Goal: Task Accomplishment & Management: Use online tool/utility

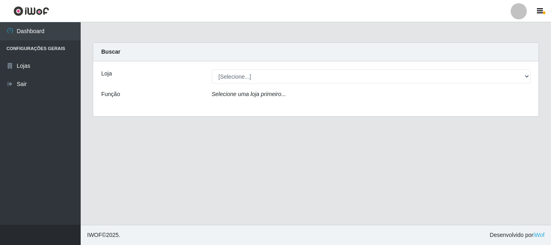
click at [239, 79] on select "[Selecione...] Nordestão - Alecrim" at bounding box center [371, 76] width 319 height 14
select select "453"
click at [212, 69] on select "[Selecione...] Nordestão - Alecrim" at bounding box center [371, 76] width 319 height 14
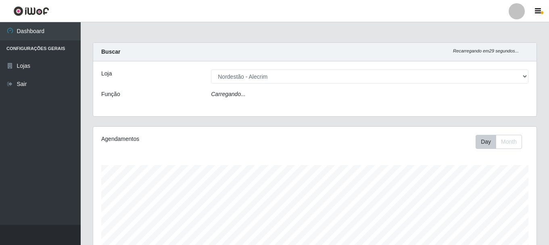
click at [255, 94] on div "Carregando..." at bounding box center [369, 96] width 329 height 12
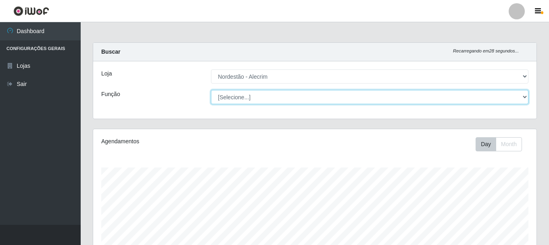
click at [253, 98] on select "[Selecione...] Balconista + Balconista de Padaria Balconista de Padaria ++ Emba…" at bounding box center [369, 97] width 317 height 14
select select "1"
click at [211, 90] on select "[Selecione...] Balconista + Balconista de Padaria Balconista de Padaria ++ Emba…" at bounding box center [369, 97] width 317 height 14
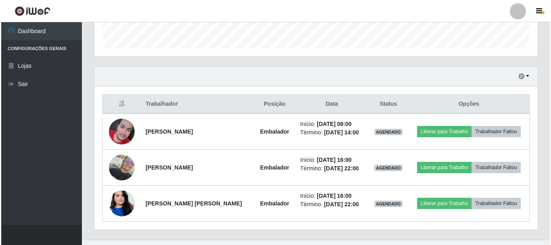
scroll to position [255, 0]
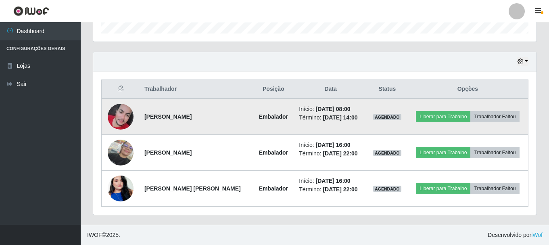
click at [124, 113] on img at bounding box center [121, 117] width 26 height 26
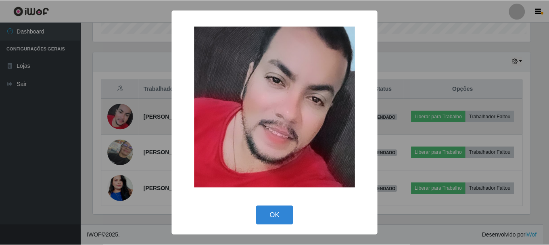
scroll to position [167, 439]
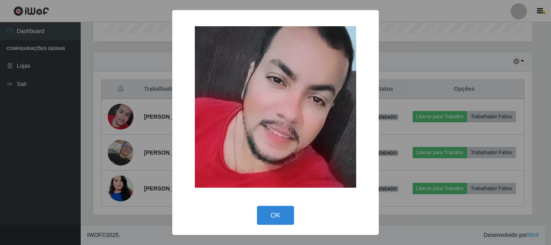
click at [126, 112] on div "× OK Cancel" at bounding box center [275, 122] width 551 height 245
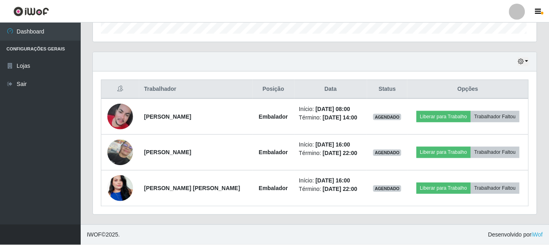
scroll to position [167, 443]
